Goal: Information Seeking & Learning: Learn about a topic

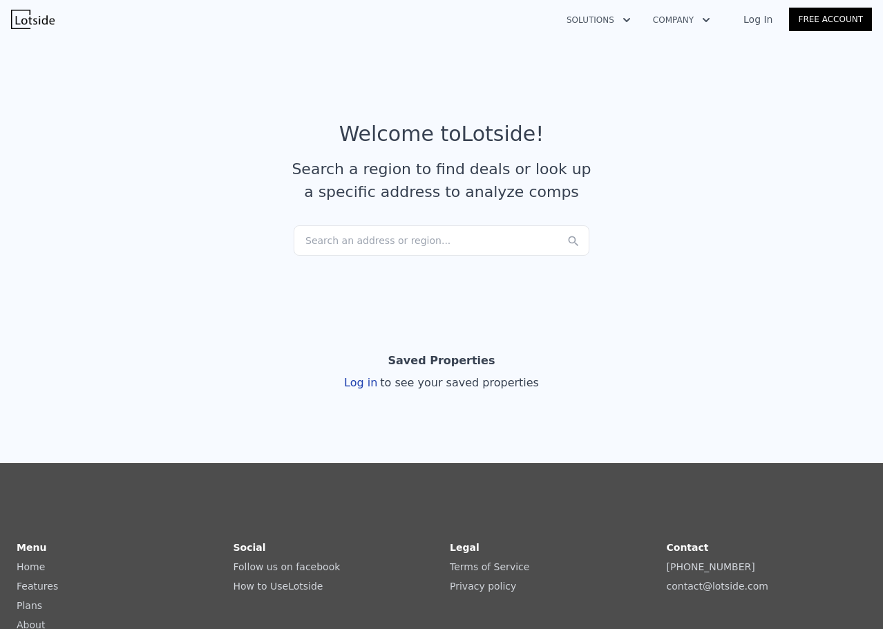
click at [381, 238] on div "Search an address or region..." at bounding box center [442, 240] width 296 height 30
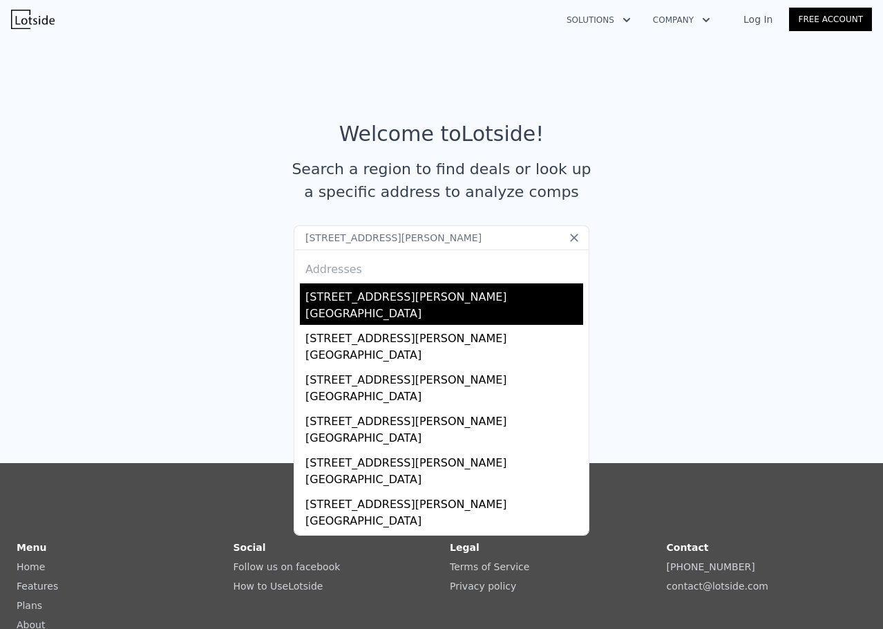
type input "[STREET_ADDRESS][PERSON_NAME]"
click at [393, 297] on div "[STREET_ADDRESS][PERSON_NAME]" at bounding box center [445, 294] width 278 height 22
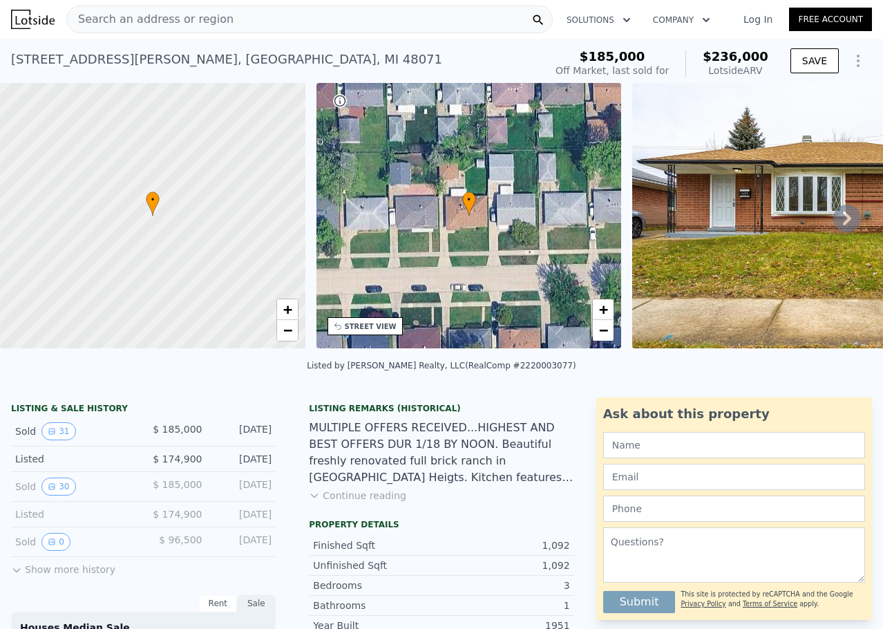
click at [843, 218] on icon at bounding box center [848, 219] width 28 height 28
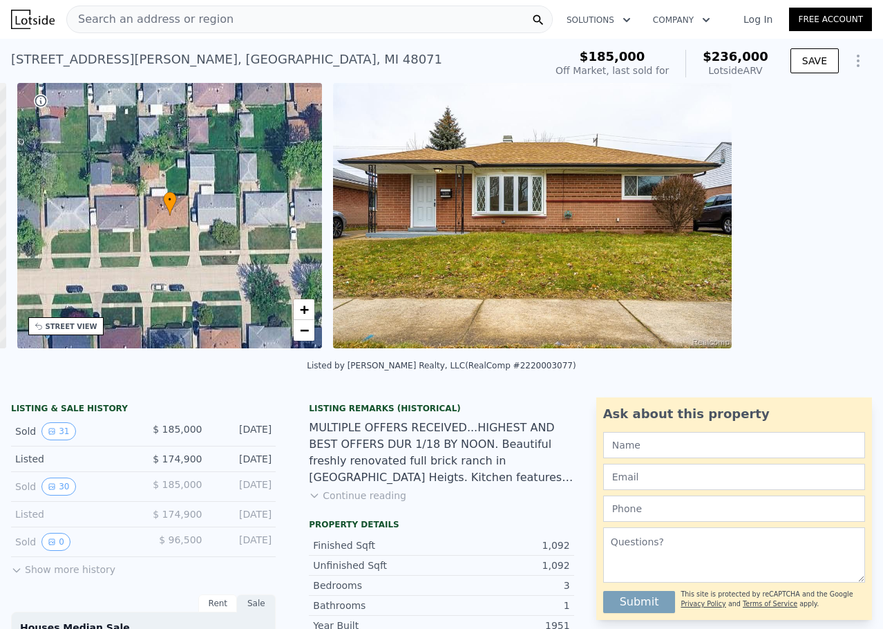
scroll to position [0, 322]
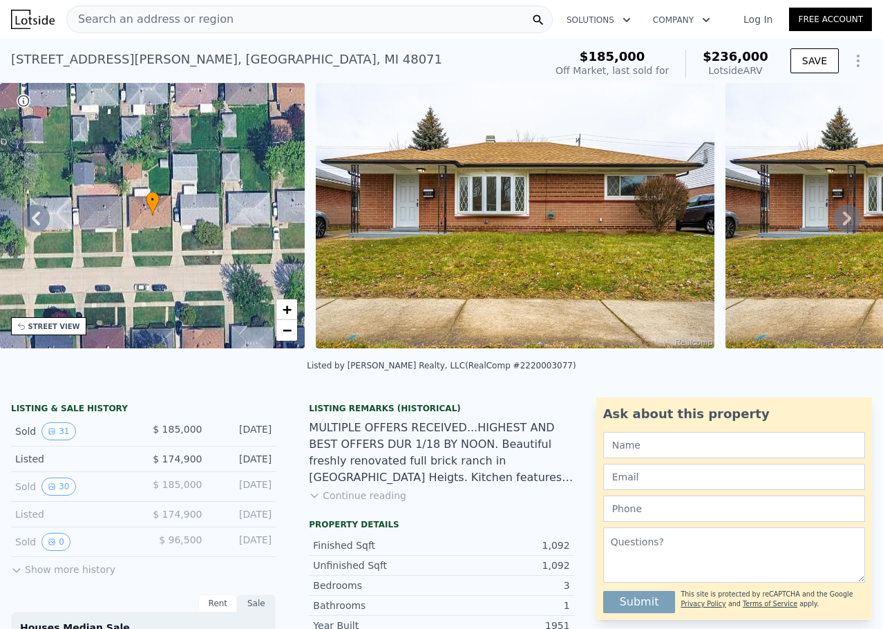
click at [841, 221] on icon at bounding box center [848, 219] width 28 height 28
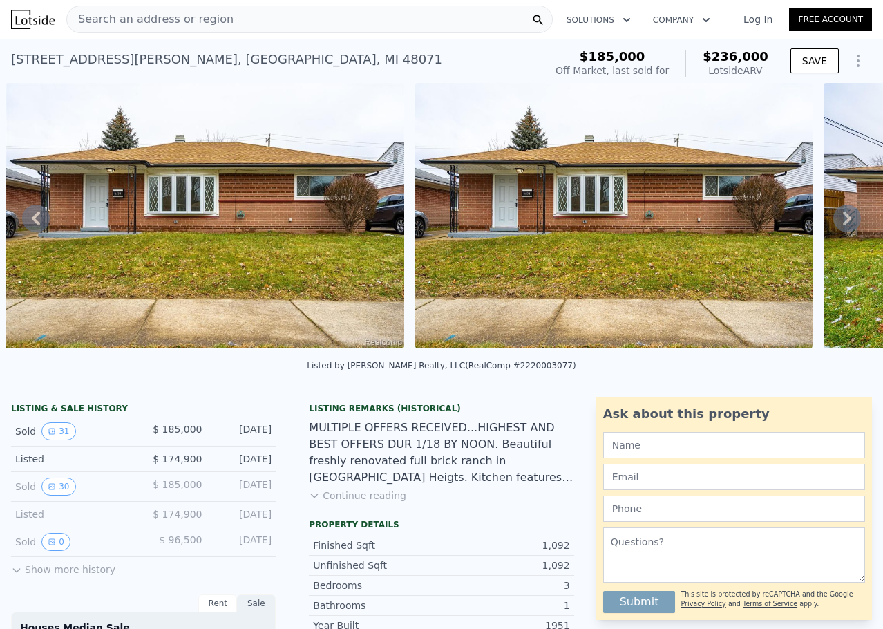
click at [834, 220] on icon at bounding box center [848, 219] width 28 height 28
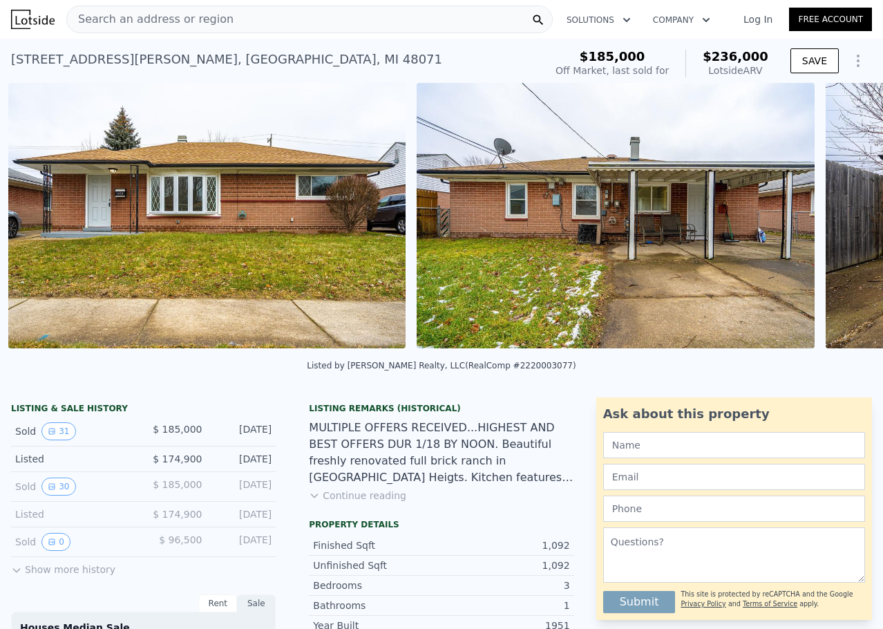
scroll to position [0, 1042]
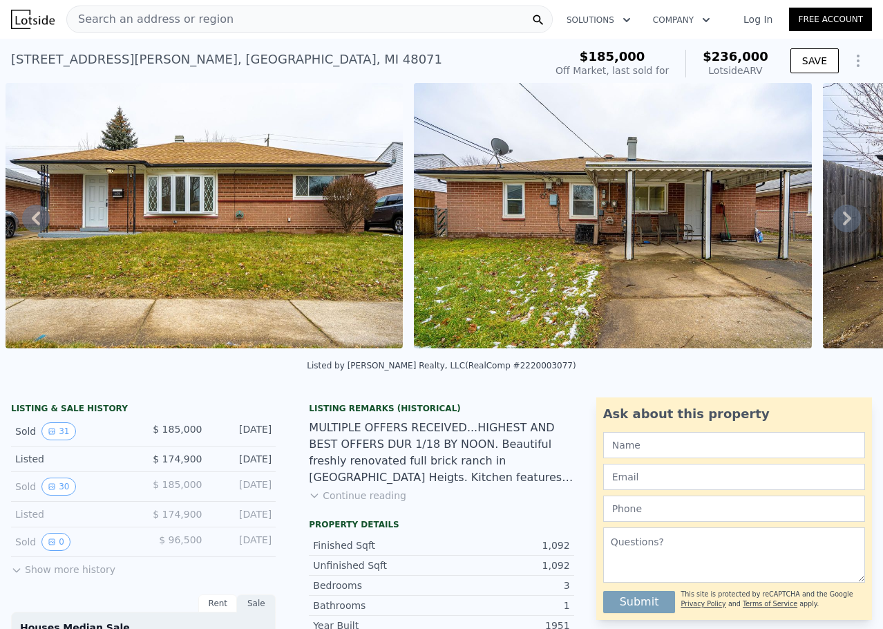
click at [834, 221] on icon at bounding box center [848, 219] width 28 height 28
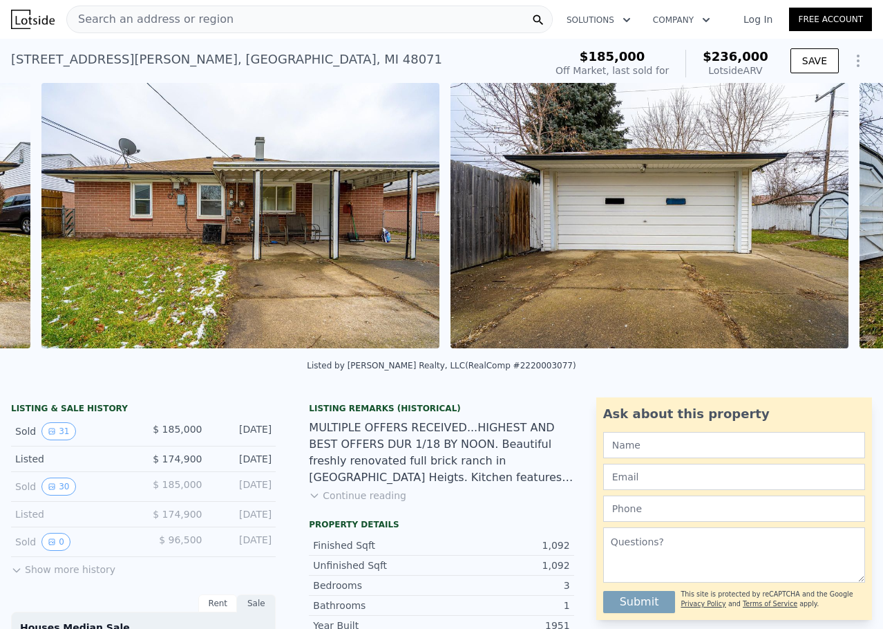
scroll to position [0, 1451]
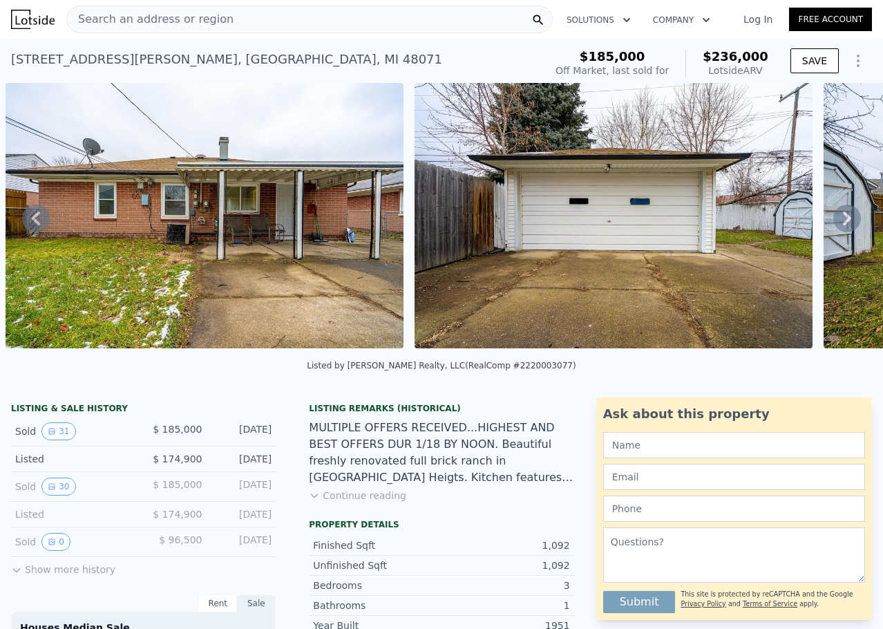
click at [834, 221] on icon at bounding box center [848, 219] width 28 height 28
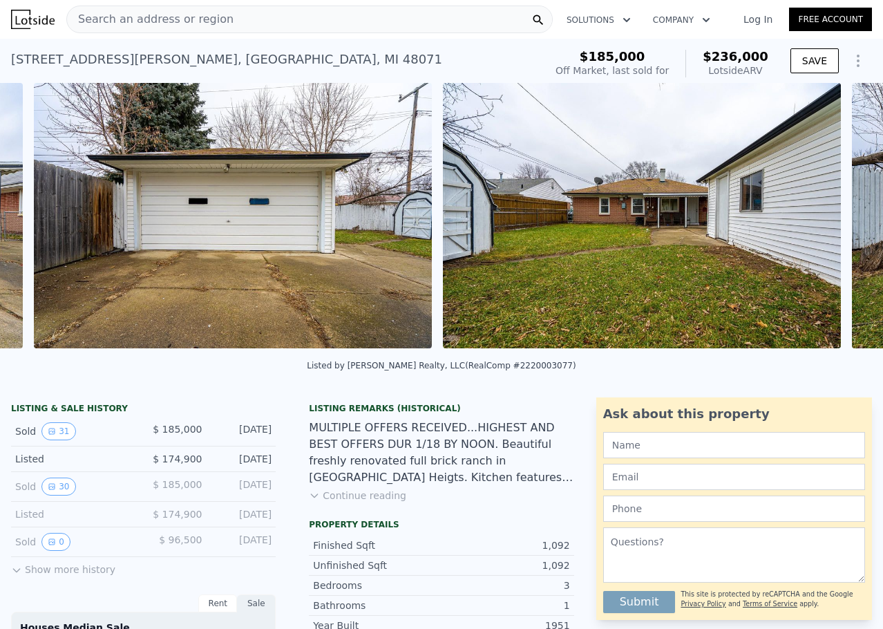
scroll to position [0, 1860]
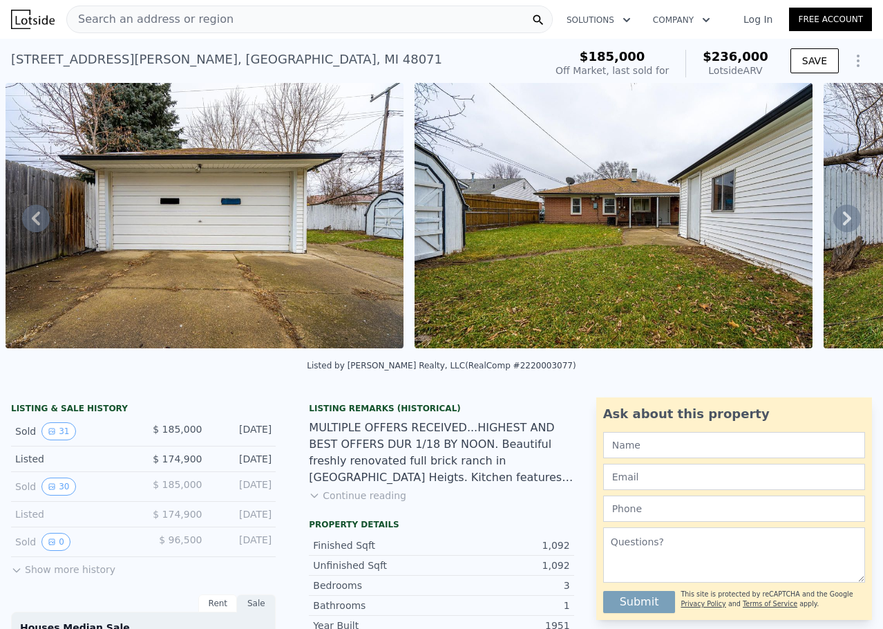
click at [843, 221] on icon at bounding box center [847, 219] width 8 height 14
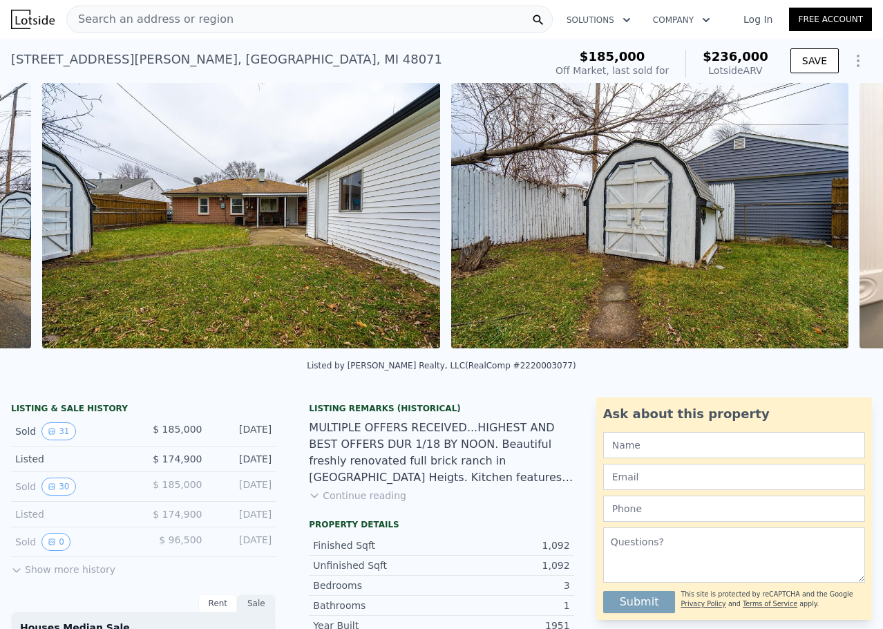
scroll to position [0, 2269]
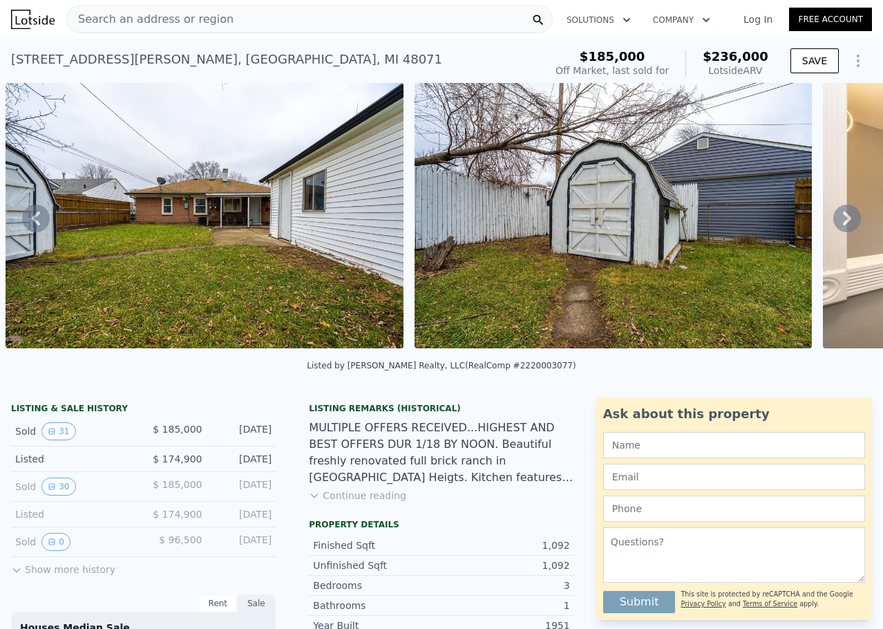
click at [843, 221] on icon at bounding box center [847, 219] width 8 height 14
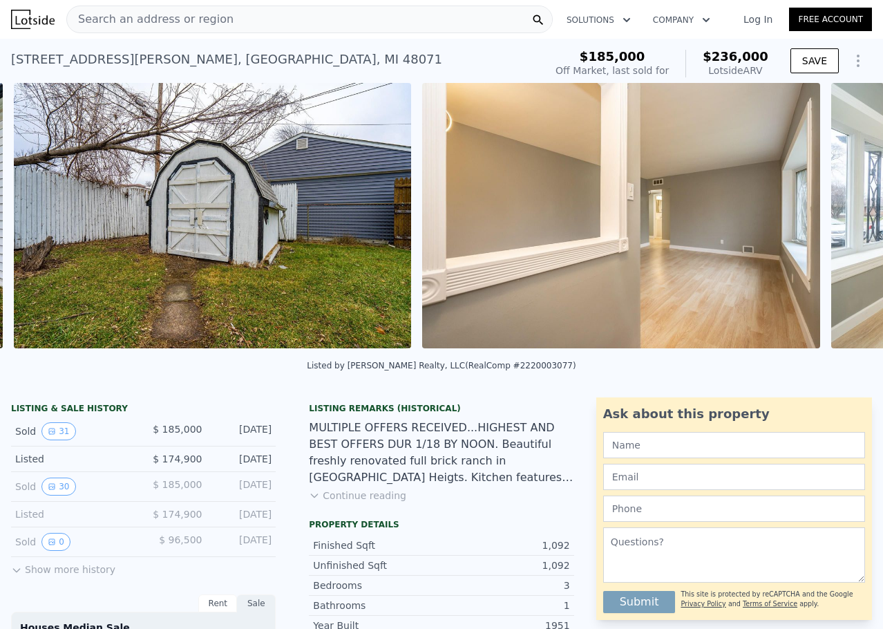
scroll to position [0, 2679]
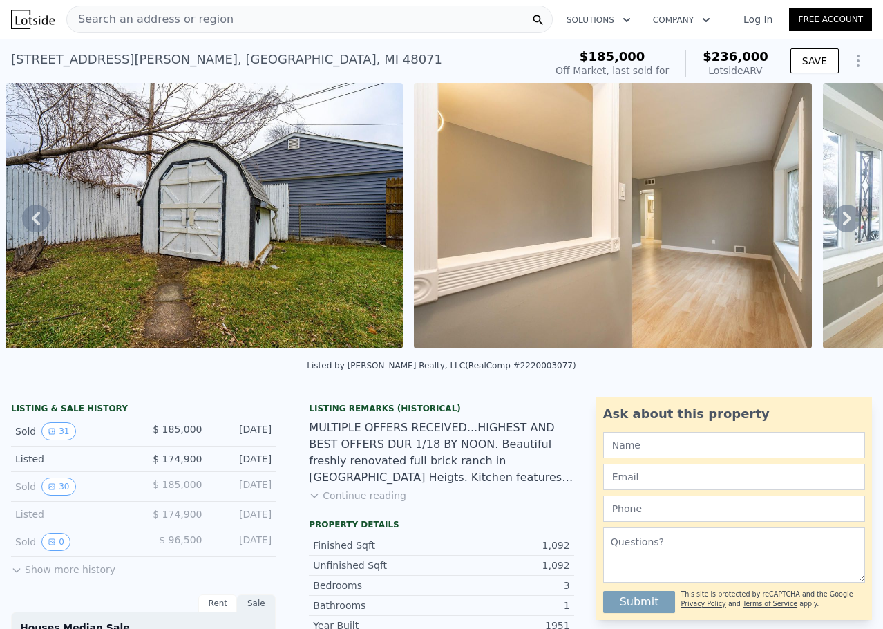
click at [843, 221] on icon at bounding box center [847, 219] width 8 height 14
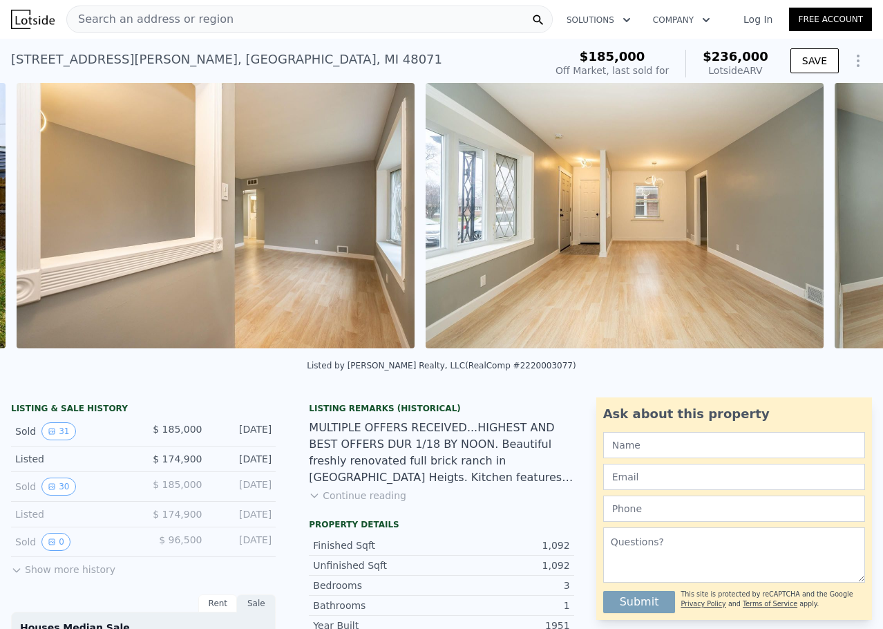
scroll to position [0, 3087]
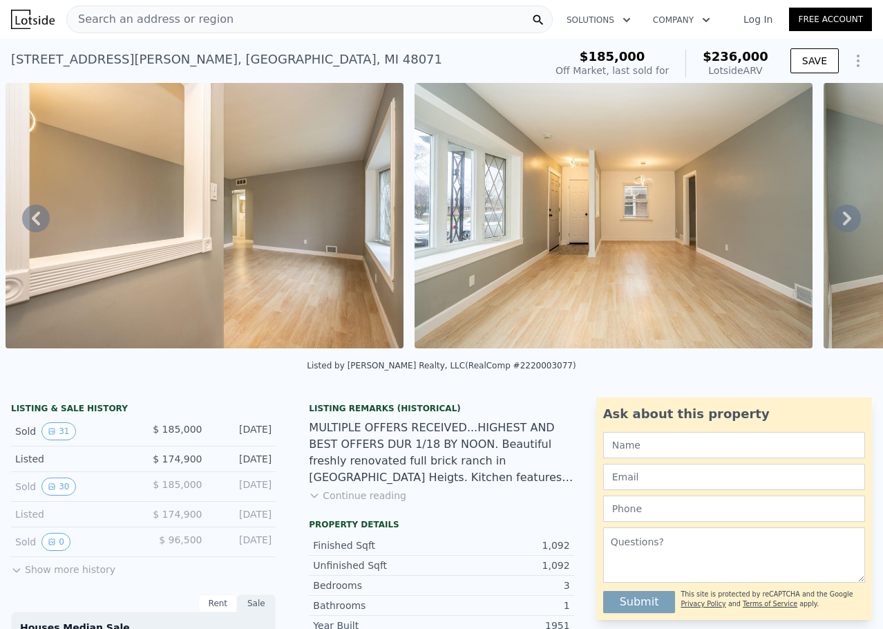
click at [843, 221] on icon at bounding box center [847, 219] width 8 height 14
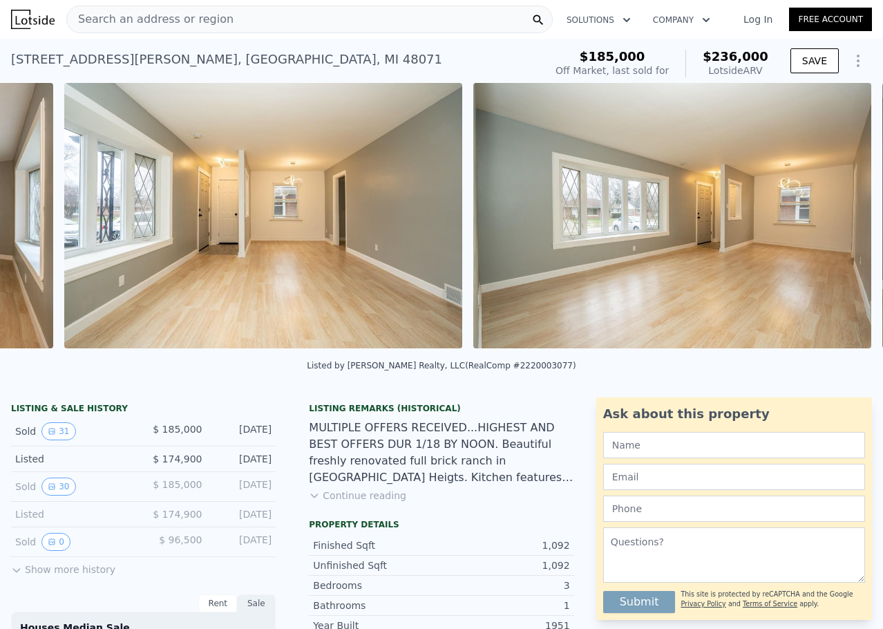
scroll to position [0, 3496]
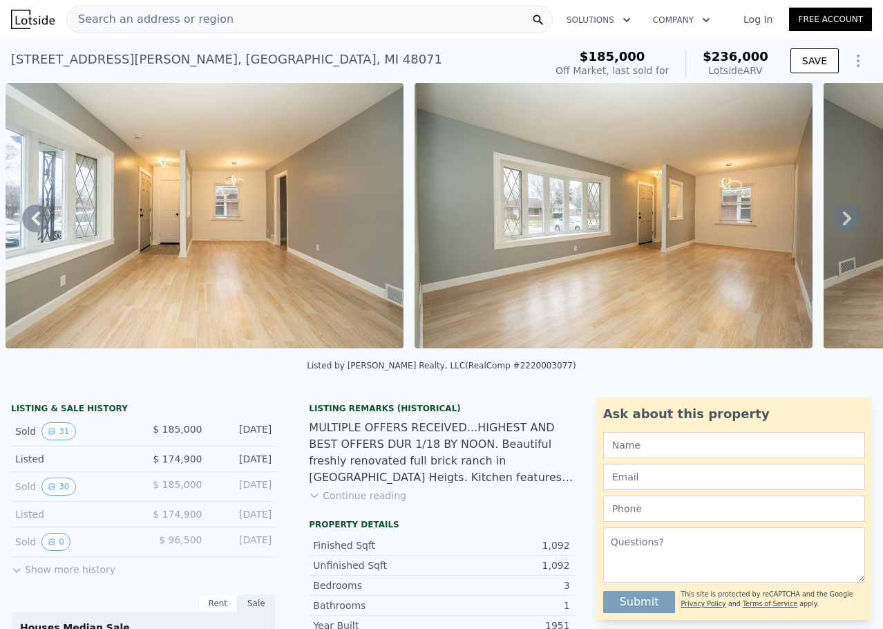
click at [843, 221] on icon at bounding box center [847, 219] width 8 height 14
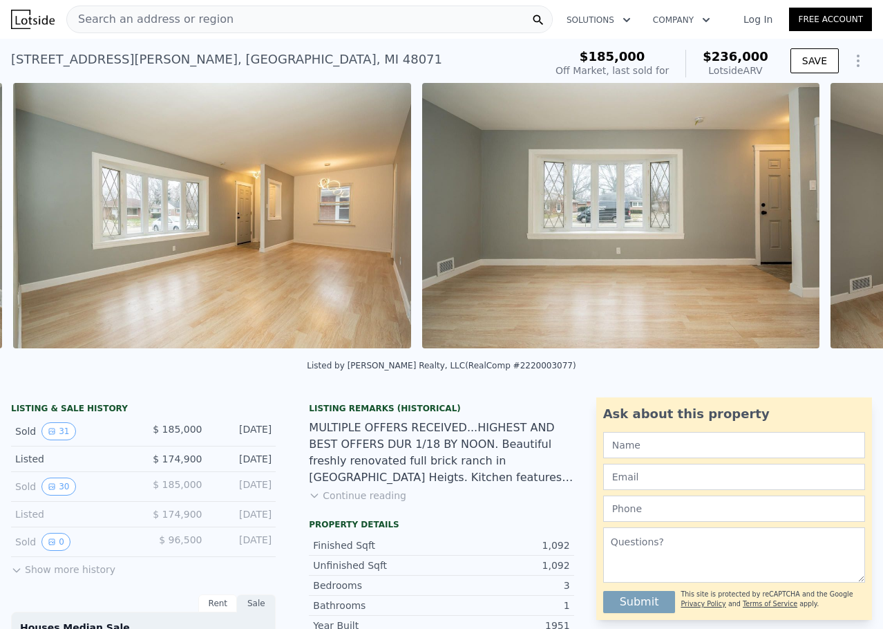
scroll to position [0, 3906]
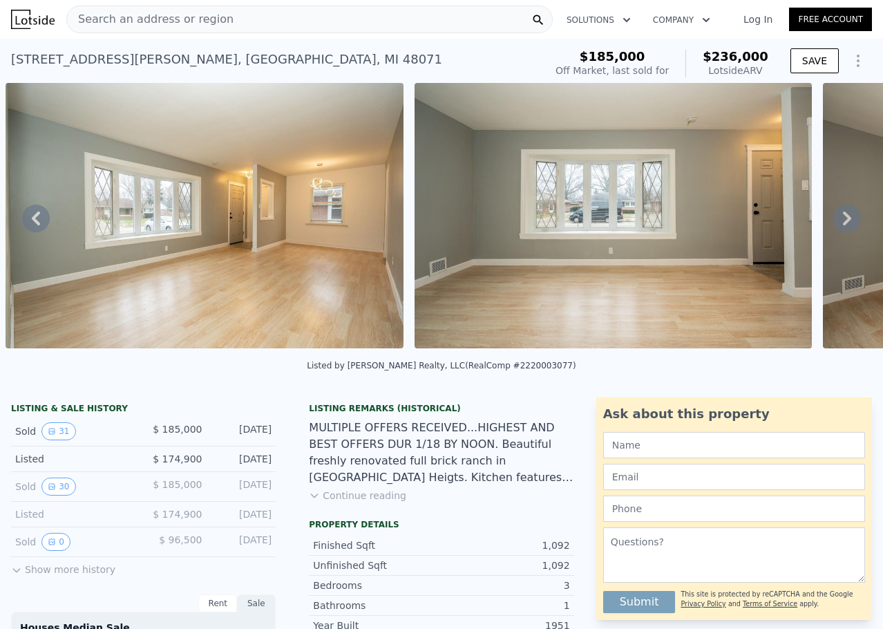
click at [843, 221] on icon at bounding box center [847, 219] width 8 height 14
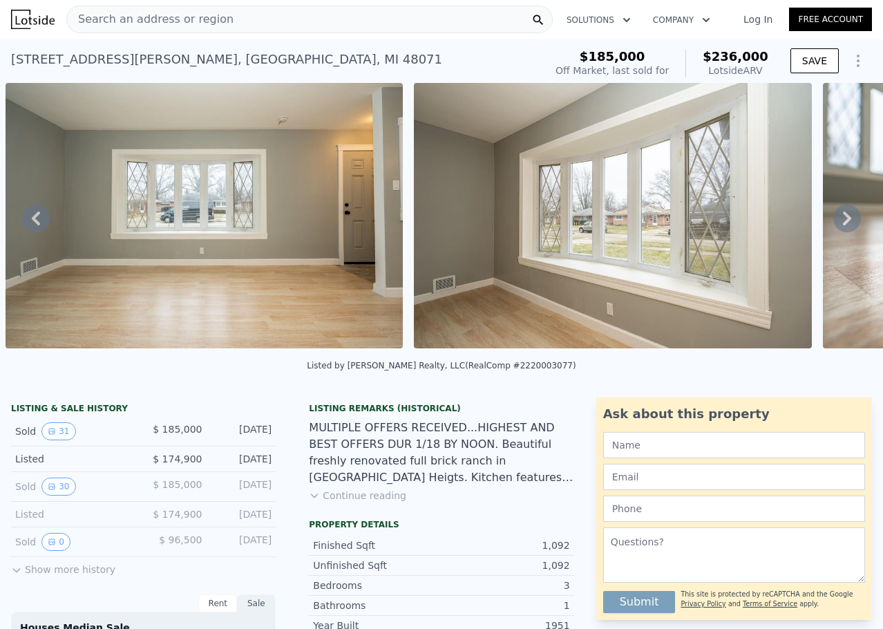
click at [843, 221] on icon at bounding box center [847, 219] width 8 height 14
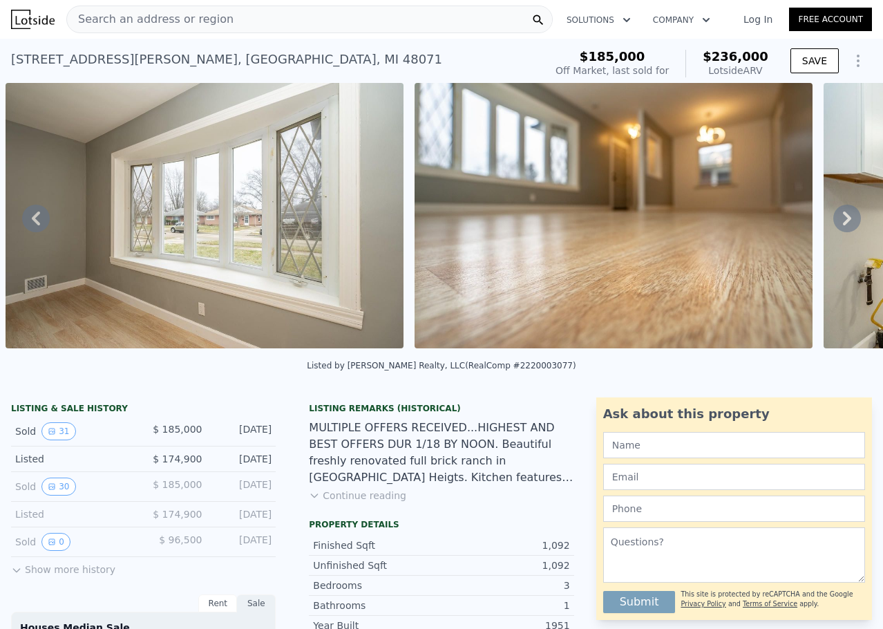
click at [843, 221] on icon at bounding box center [847, 219] width 8 height 14
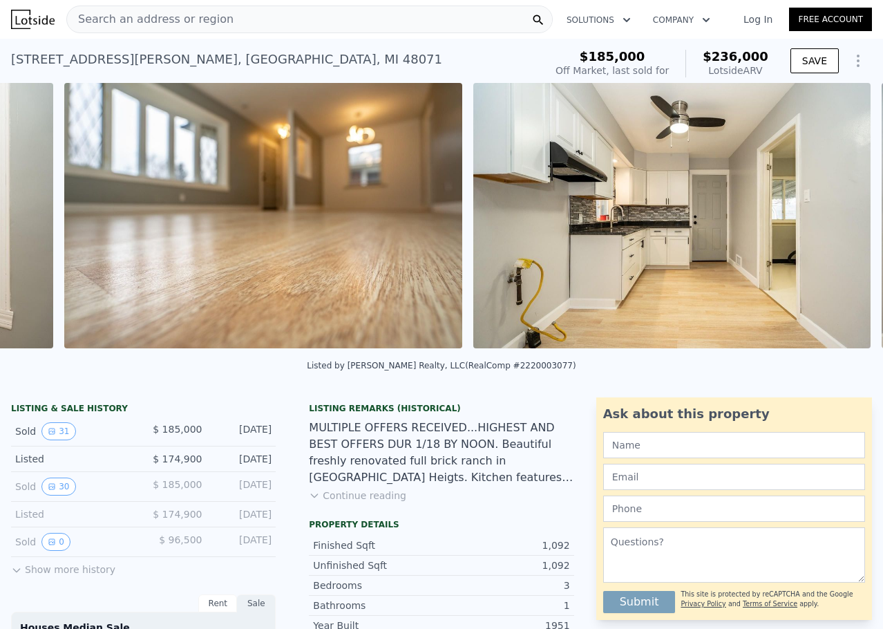
scroll to position [0, 5133]
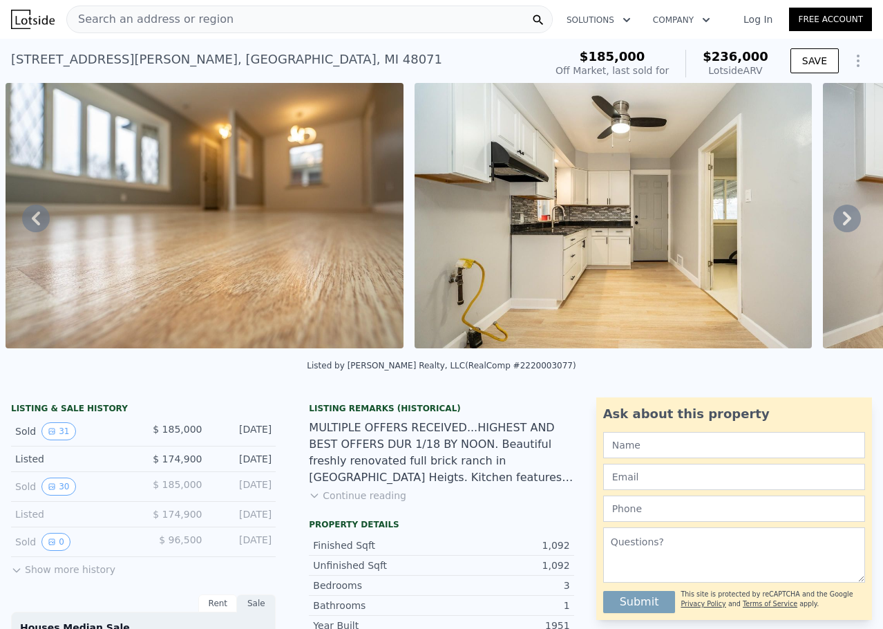
click at [843, 221] on icon at bounding box center [847, 219] width 8 height 14
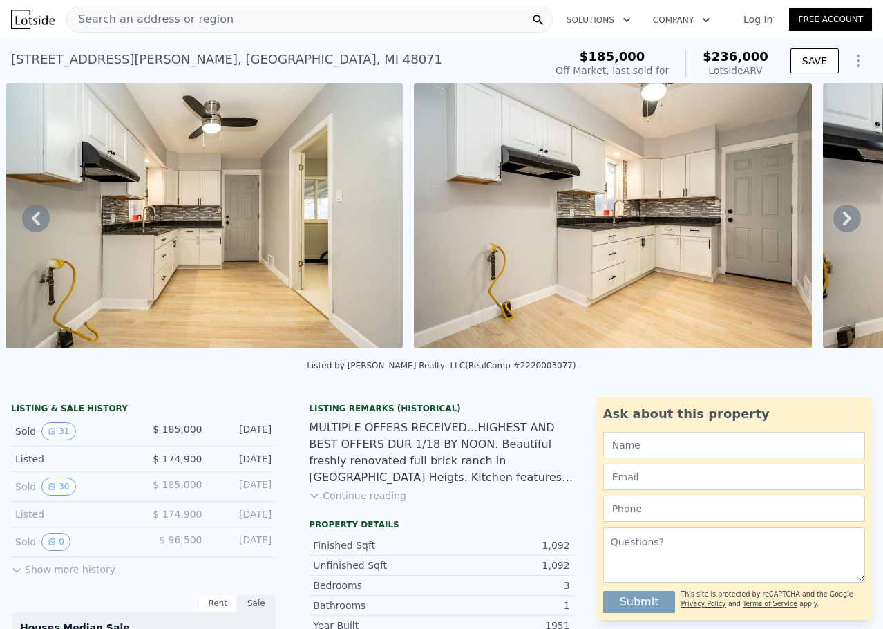
click at [843, 221] on icon at bounding box center [847, 219] width 8 height 14
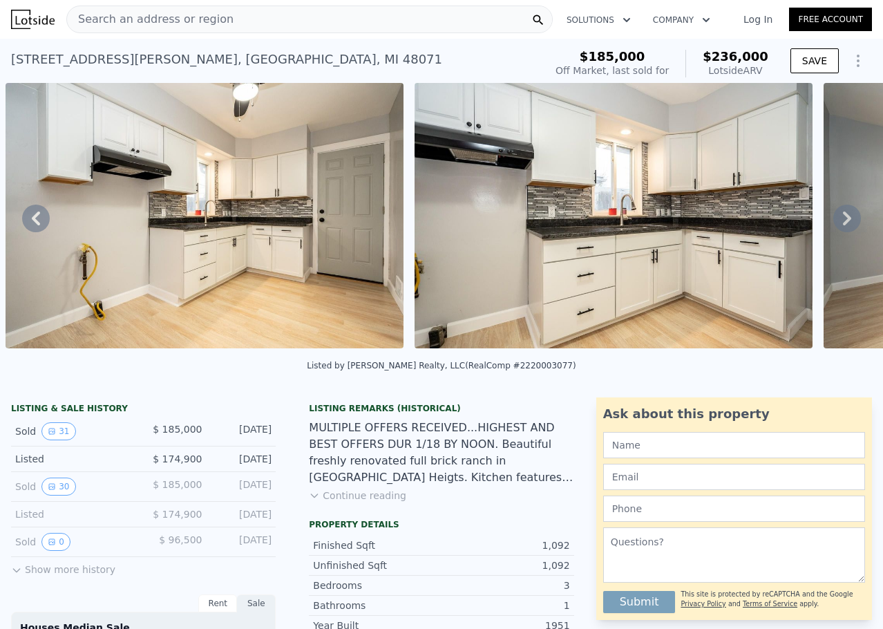
click at [843, 221] on icon at bounding box center [847, 219] width 8 height 14
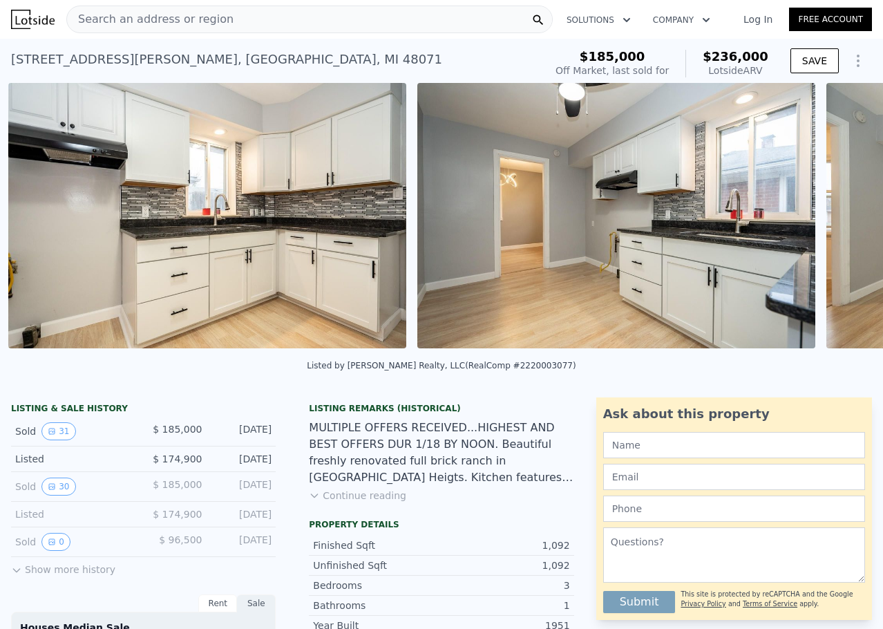
scroll to position [0, 6360]
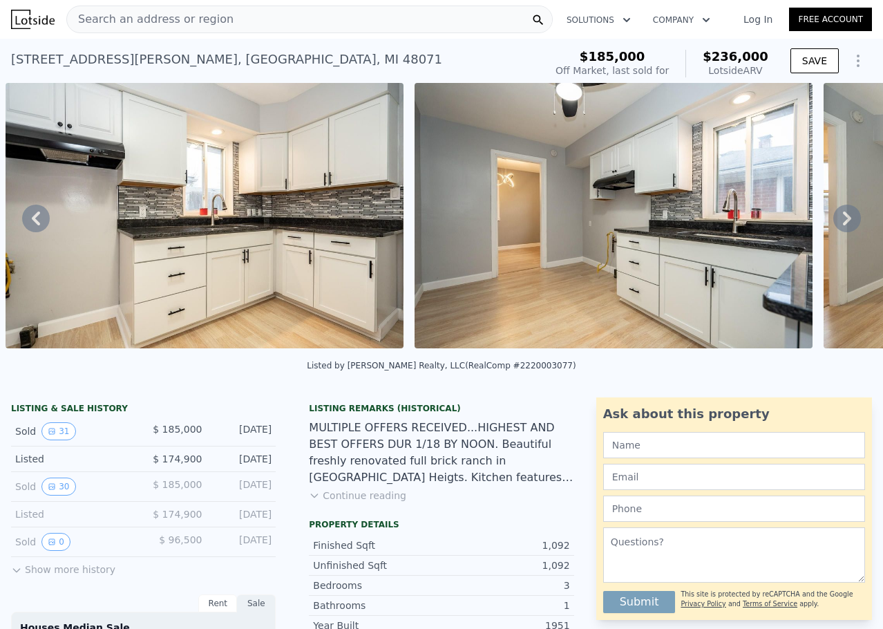
click at [843, 221] on icon at bounding box center [847, 219] width 8 height 14
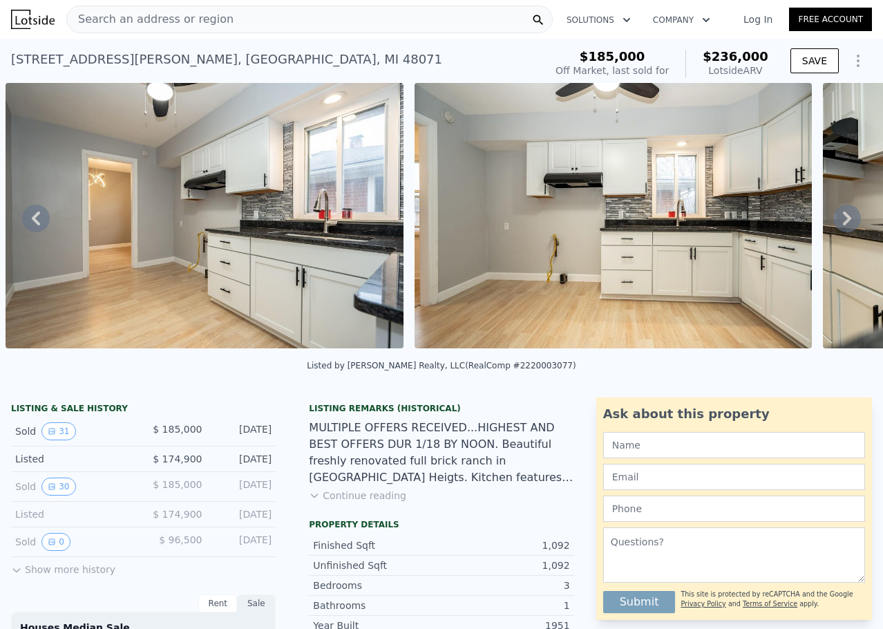
click at [843, 221] on icon at bounding box center [847, 219] width 8 height 14
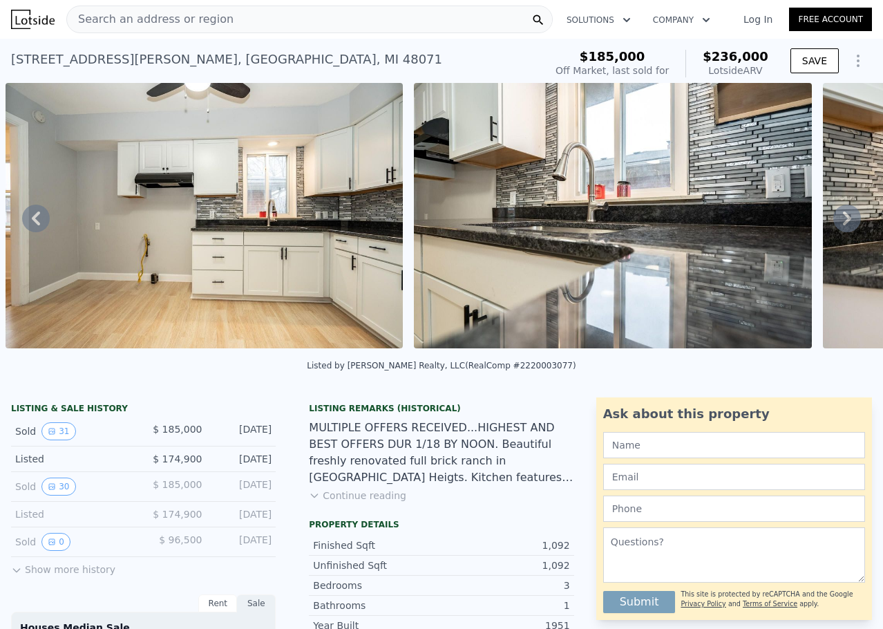
click at [843, 221] on icon at bounding box center [847, 219] width 8 height 14
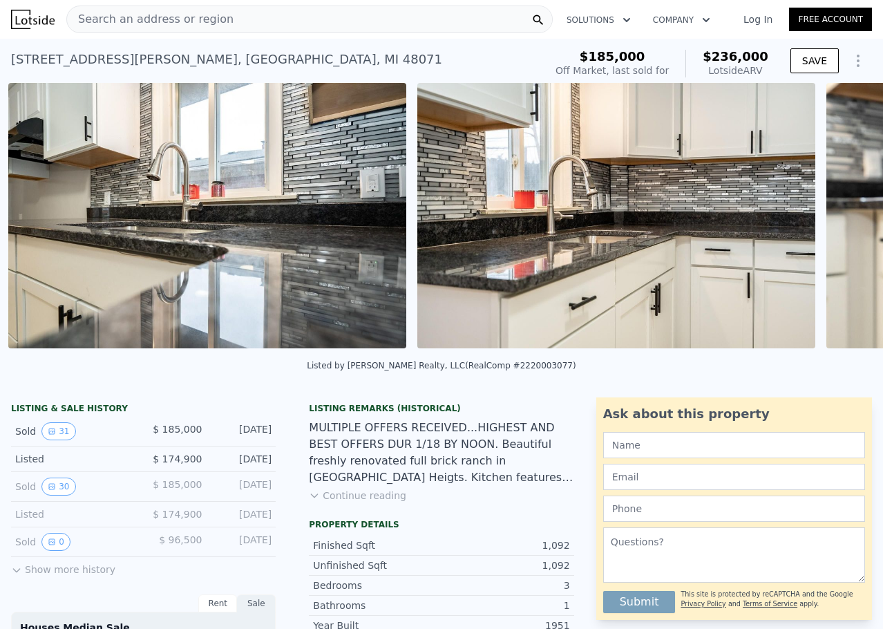
scroll to position [0, 7587]
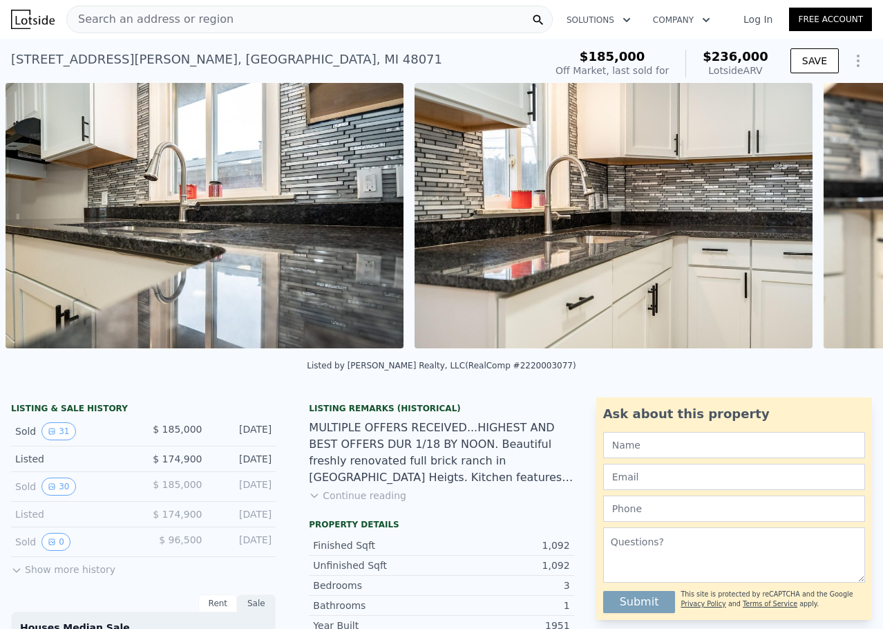
click at [836, 221] on div "• + − • + − STREET VIEW Loading... SATELLITE VIEW" at bounding box center [441, 218] width 883 height 270
click at [843, 221] on icon at bounding box center [847, 219] width 8 height 14
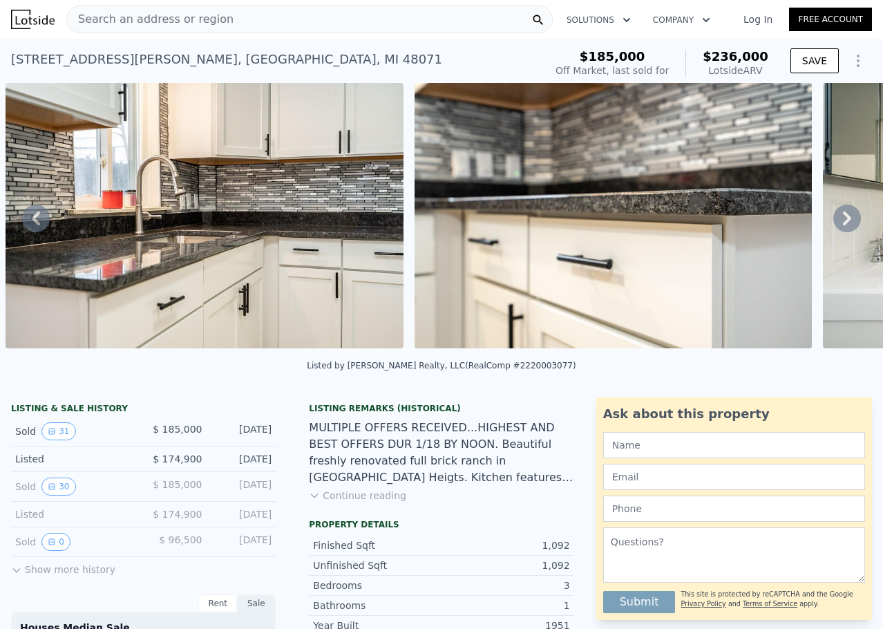
click at [843, 221] on icon at bounding box center [847, 219] width 8 height 14
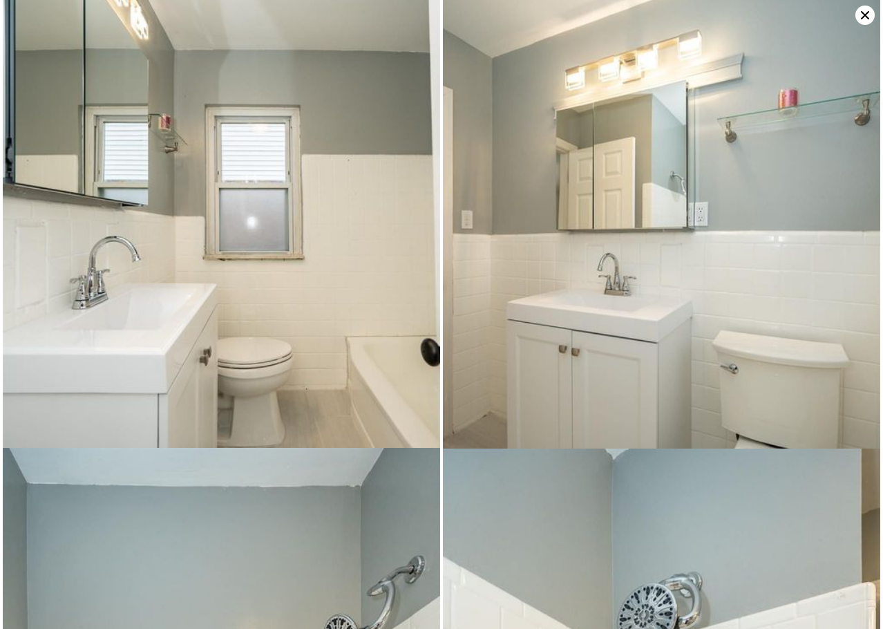
scroll to position [2912, 0]
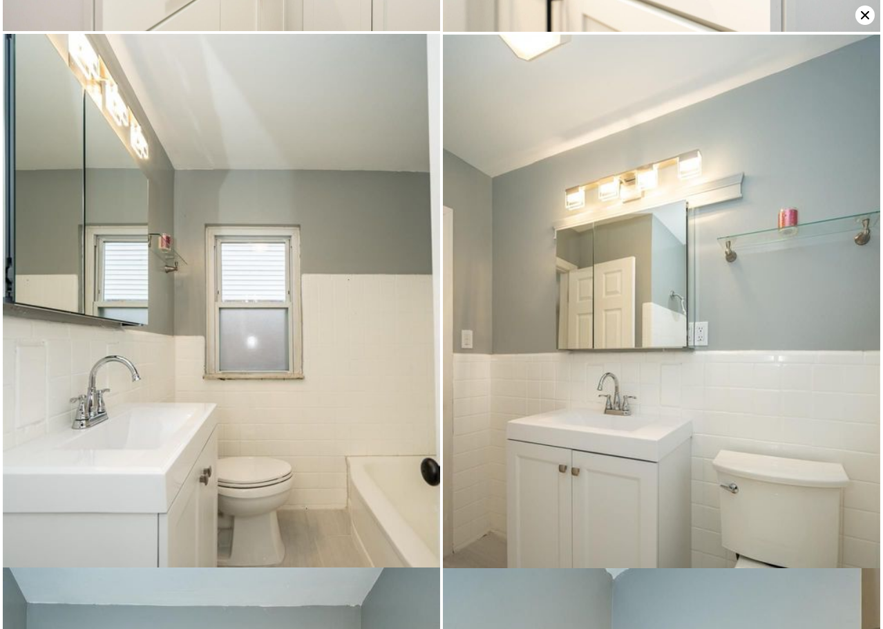
click at [867, 12] on icon at bounding box center [865, 15] width 19 height 19
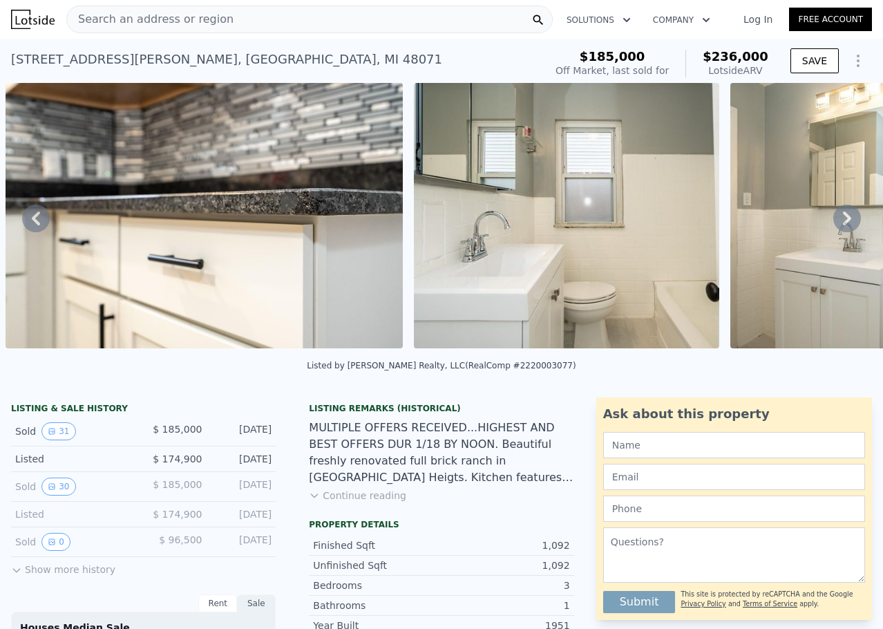
click at [32, 222] on icon at bounding box center [36, 219] width 28 height 28
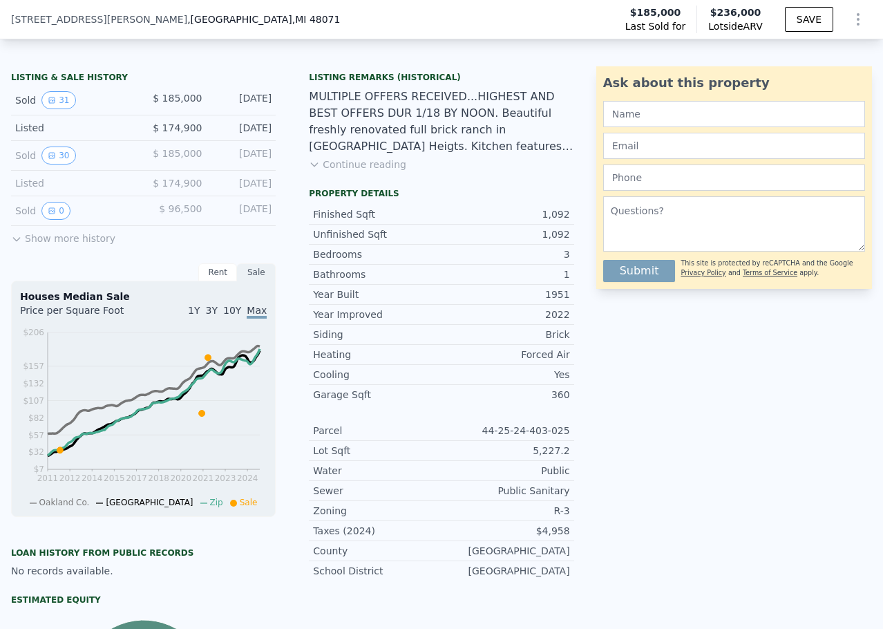
scroll to position [410, 0]
